Goal: Check status: Check status

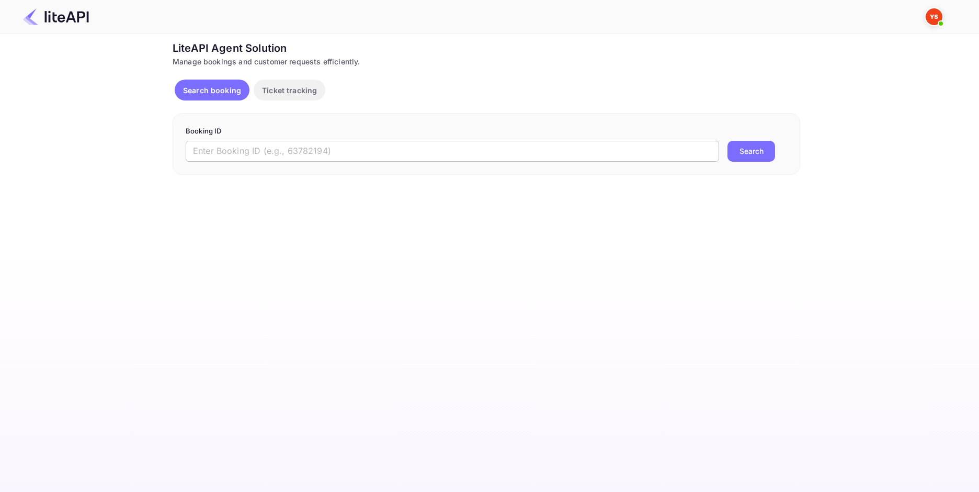
click at [325, 149] on input "text" at bounding box center [453, 151] width 534 height 21
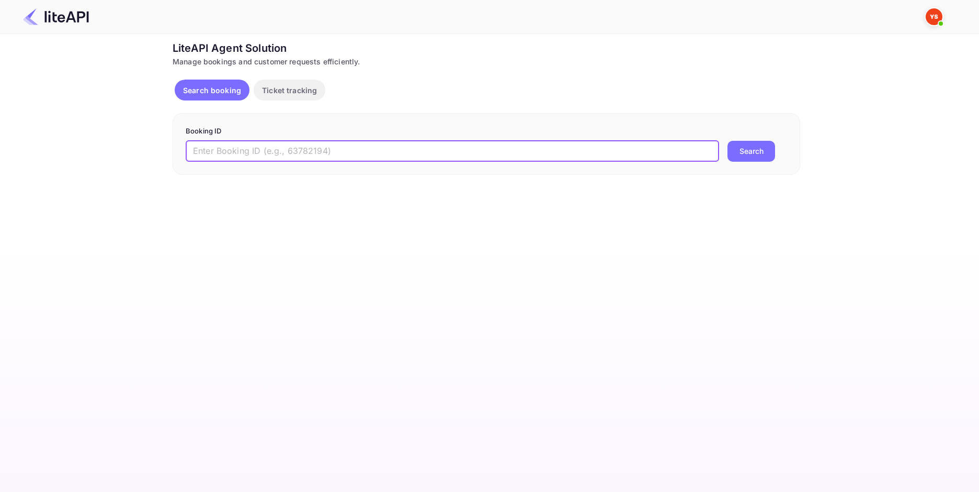
paste input "9003969"
type input "9003969"
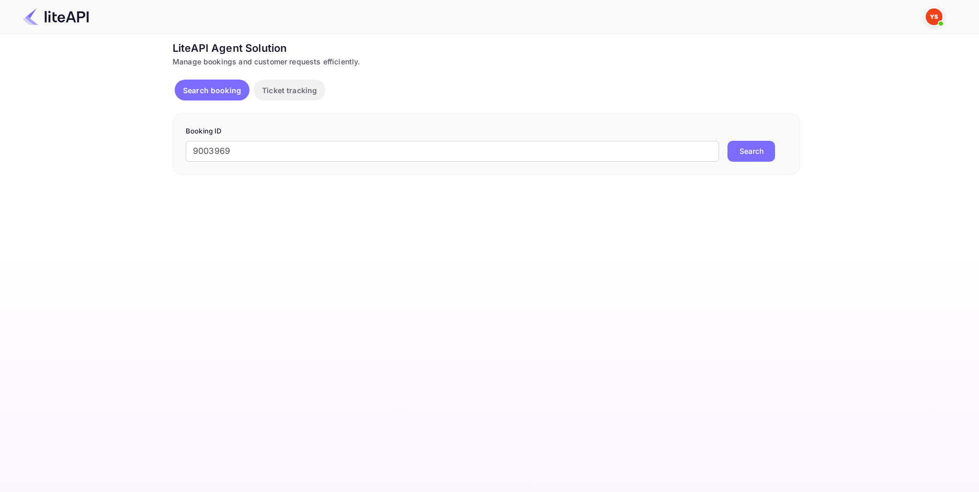
click at [756, 147] on button "Search" at bounding box center [752, 151] width 48 height 21
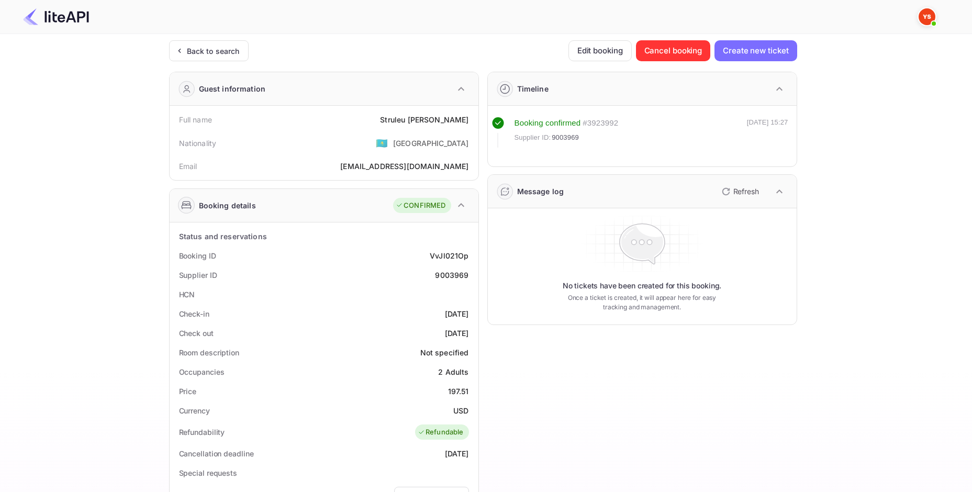
click at [447, 122] on div "Struleu [PERSON_NAME]" at bounding box center [424, 119] width 88 height 11
copy div "Struleu [PERSON_NAME]"
click at [459, 384] on div "Price 197.51" at bounding box center [324, 390] width 300 height 19
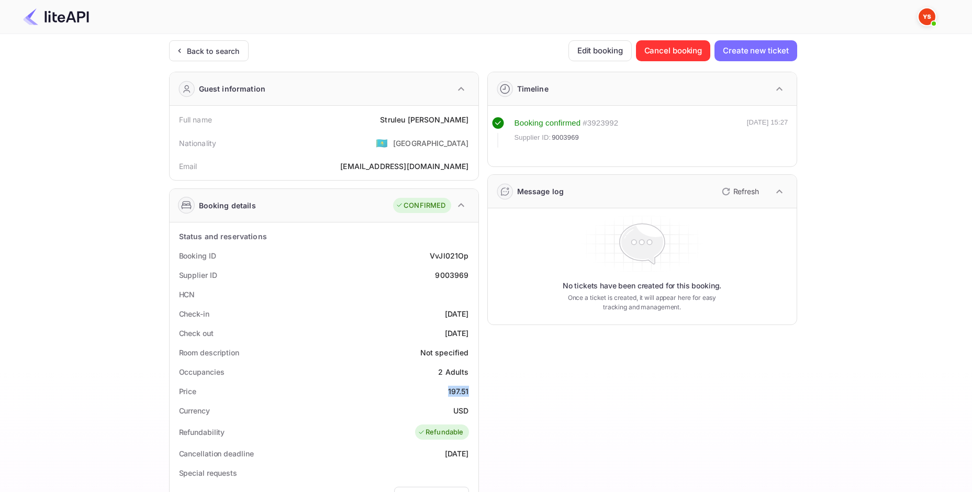
click at [459, 384] on div "Price 197.51" at bounding box center [324, 390] width 300 height 19
copy div "197.51"
click at [456, 411] on div "USD" at bounding box center [460, 410] width 15 height 11
copy div "USD"
